Goal: Navigation & Orientation: Find specific page/section

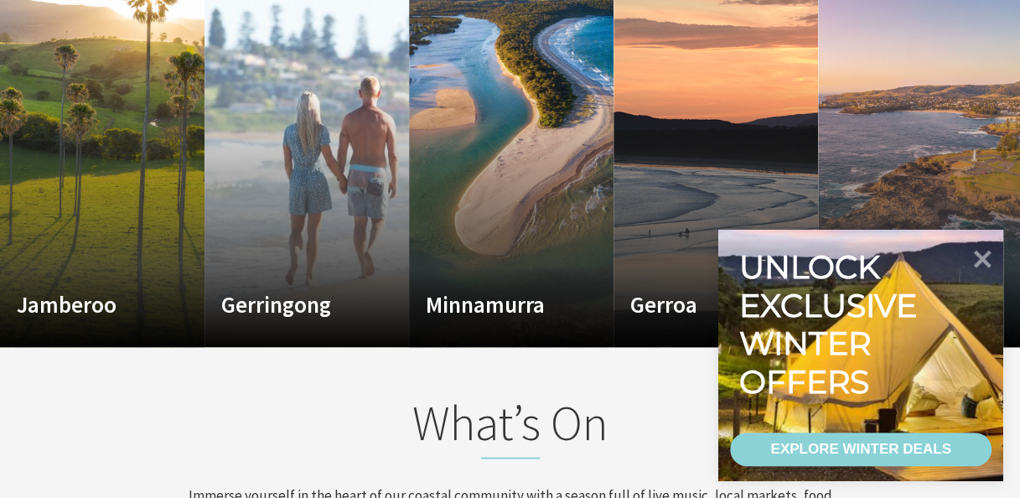
scroll to position [1189, 0]
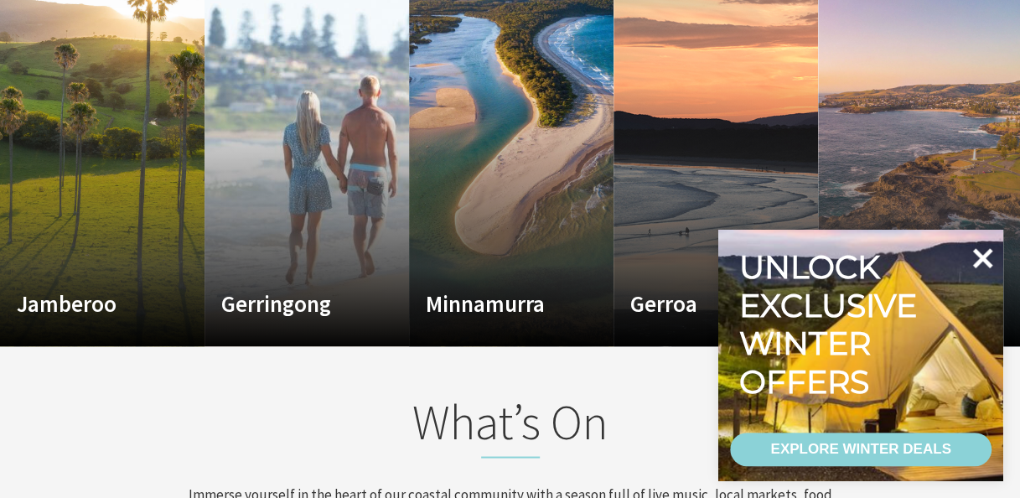
click at [978, 268] on icon at bounding box center [982, 258] width 40 height 40
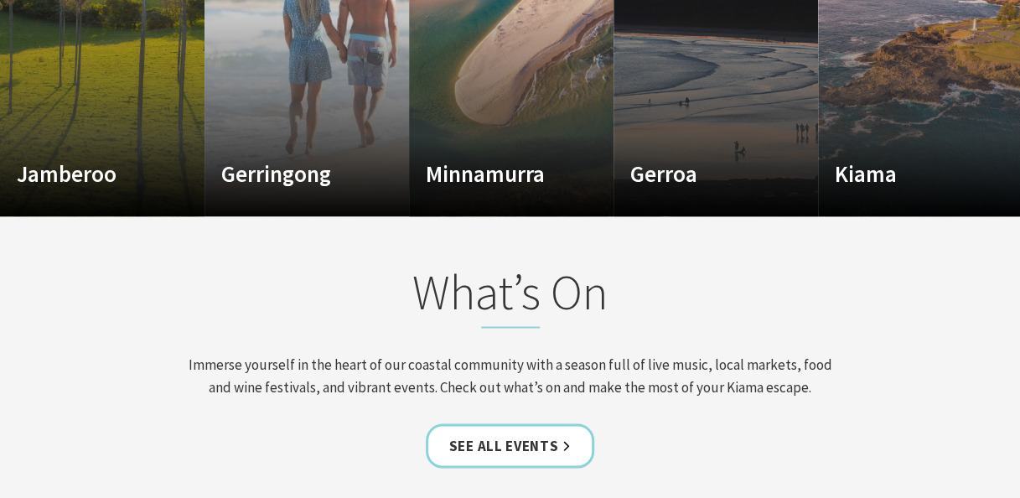
scroll to position [1318, 0]
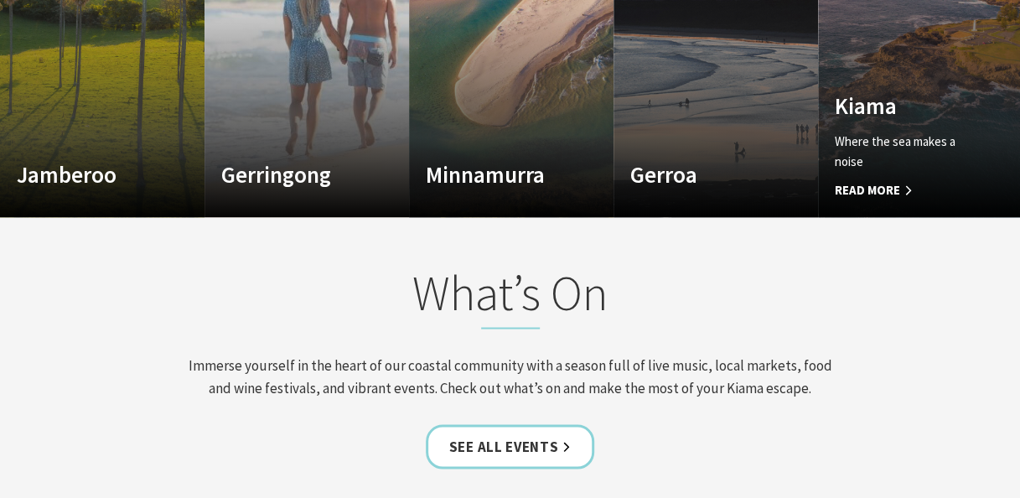
click at [890, 191] on span "Read More" at bounding box center [905, 190] width 140 height 20
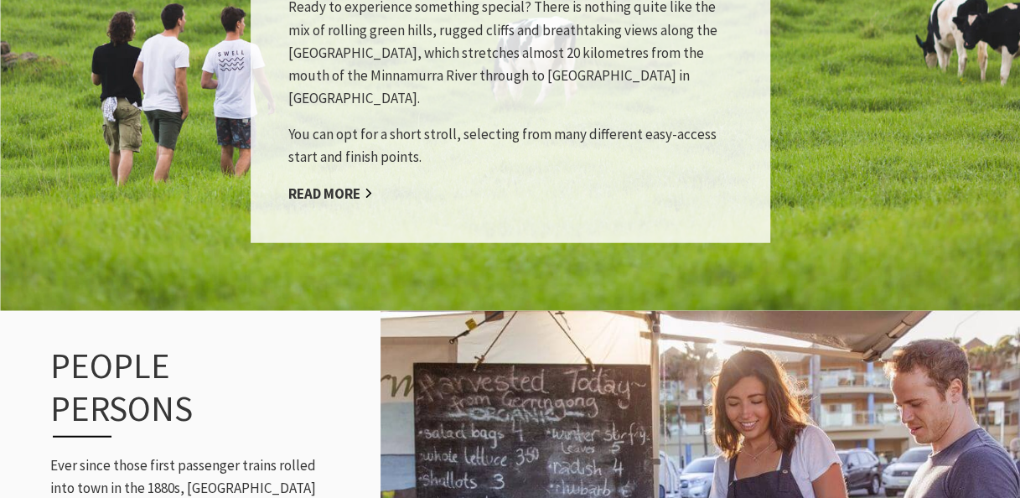
scroll to position [1830, 0]
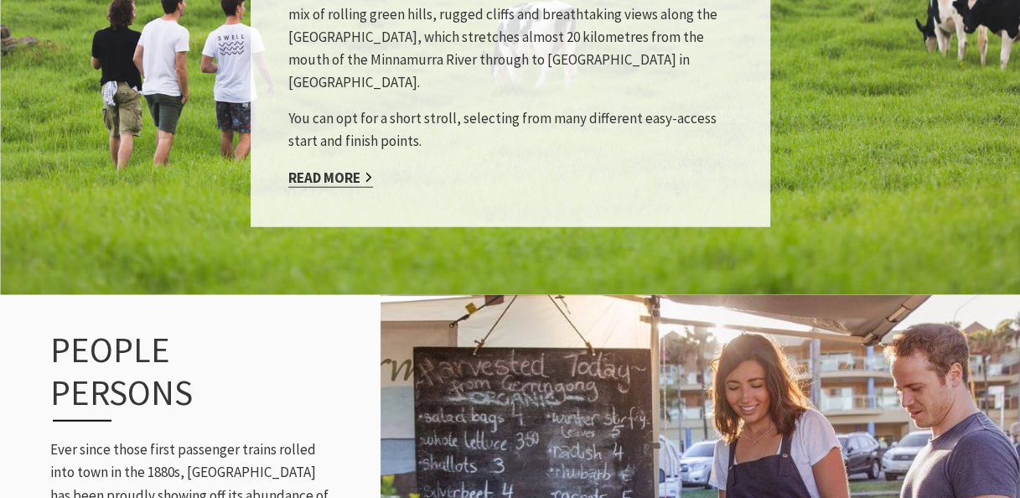
click at [319, 169] on link "Read More" at bounding box center [330, 178] width 85 height 19
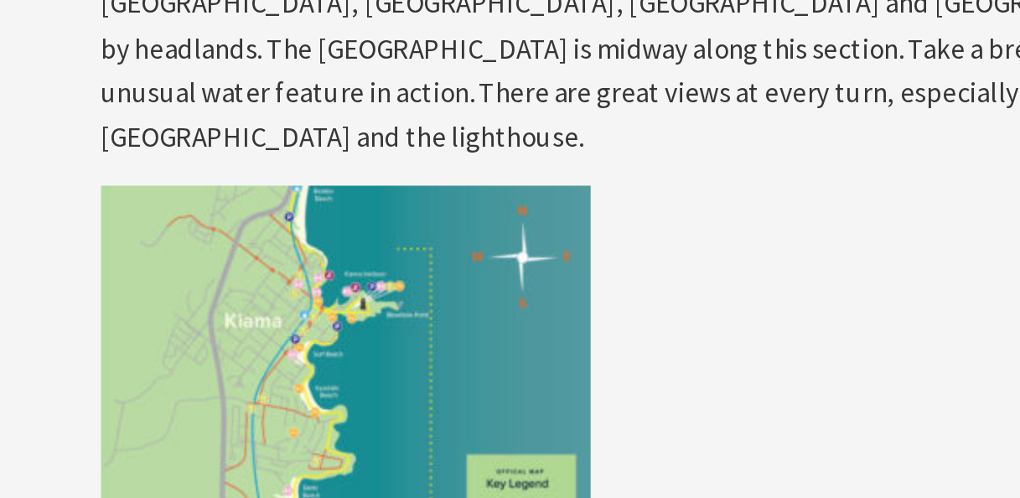
scroll to position [2911, 0]
